Goal: Information Seeking & Learning: Learn about a topic

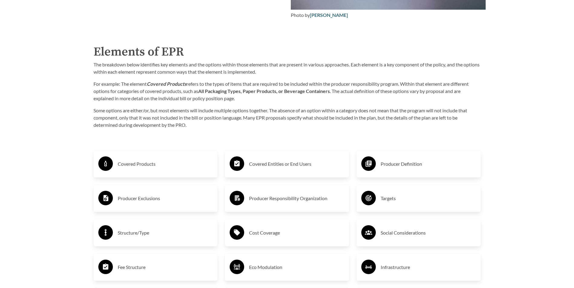
scroll to position [968, 0]
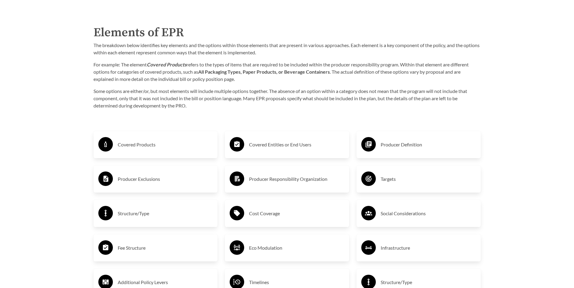
click at [132, 145] on h3 "Covered Products" at bounding box center [165, 145] width 95 height 10
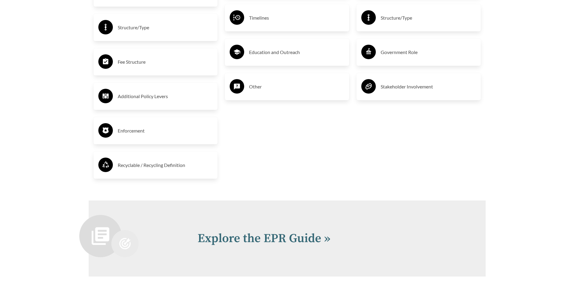
scroll to position [1270, 0]
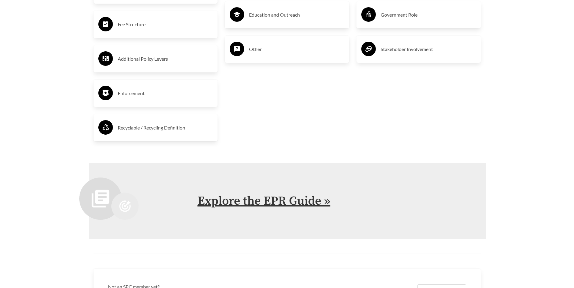
click at [297, 195] on link "Explore the EPR Guide »" at bounding box center [263, 201] width 133 height 15
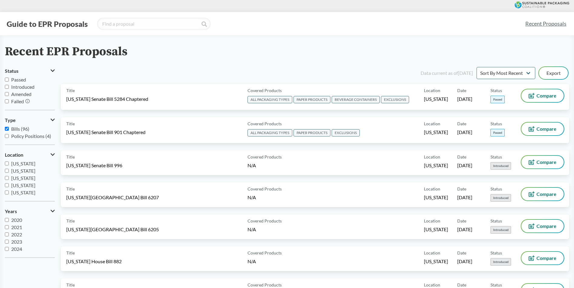
click at [19, 81] on span "Passed" at bounding box center [18, 80] width 15 height 6
click at [9, 81] on input "Passed" at bounding box center [7, 80] width 4 height 4
checkbox input "true"
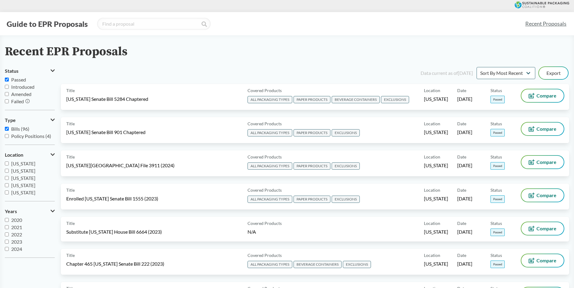
click at [18, 87] on span "Introduced" at bounding box center [22, 87] width 23 height 6
click at [9, 87] on input "Introduced" at bounding box center [7, 87] width 4 height 4
checkbox input "true"
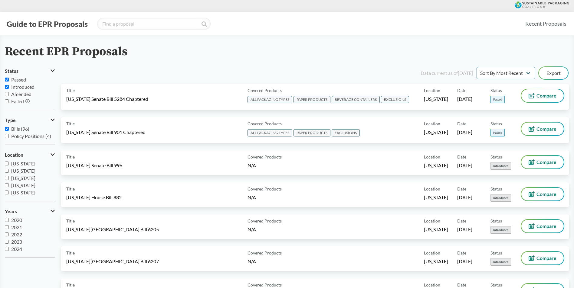
click at [19, 95] on span "Amended" at bounding box center [21, 94] width 20 height 6
click at [9, 95] on input "Amended" at bounding box center [7, 94] width 4 height 4
checkbox input "true"
click at [138, 18] on input "search" at bounding box center [153, 24] width 113 height 12
type input "textiles"
